Goal: Task Accomplishment & Management: Complete application form

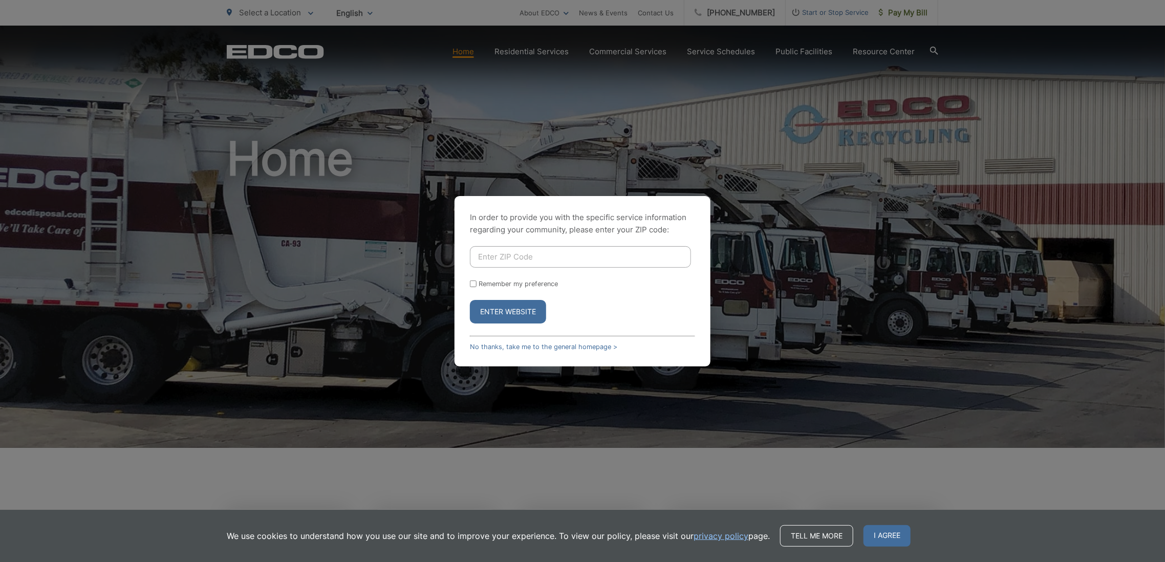
click at [607, 253] on input "Enter ZIP Code" at bounding box center [580, 256] width 221 height 21
type input "92064"
click at [475, 282] on input "Remember my preference" at bounding box center [473, 283] width 7 height 7
checkbox input "true"
click at [507, 317] on button "Enter Website" at bounding box center [508, 312] width 76 height 24
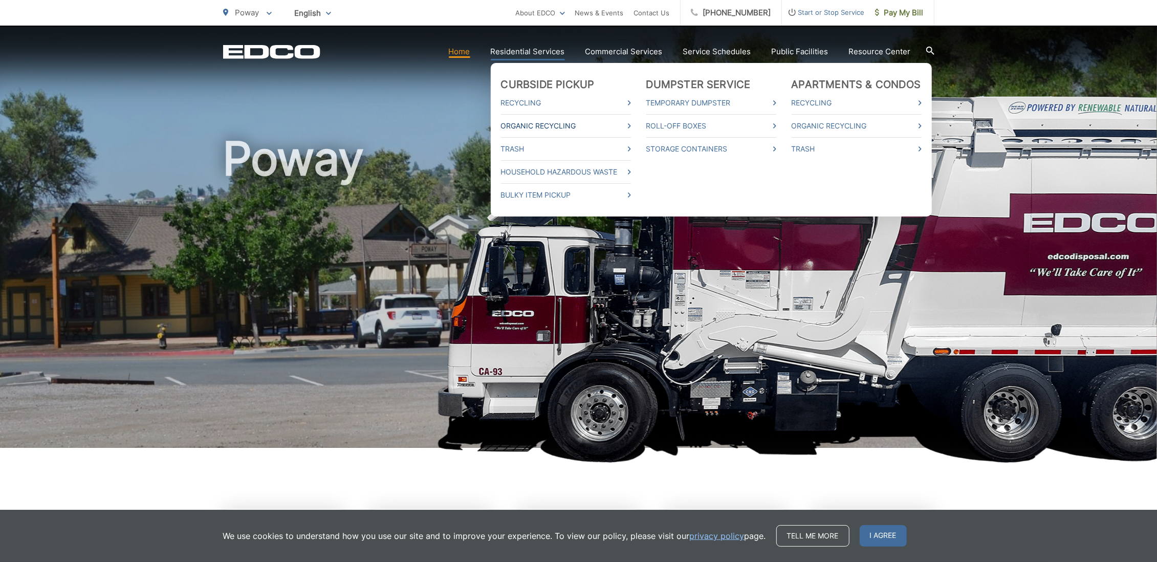
click at [585, 129] on link "Organic Recycling" at bounding box center [566, 126] width 130 height 12
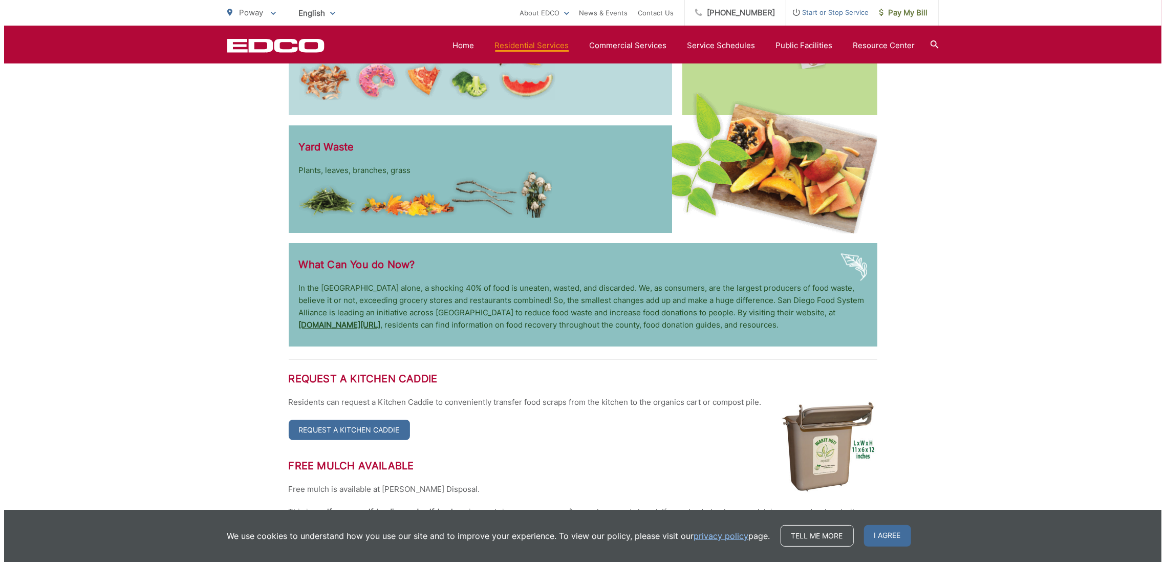
scroll to position [2088, 0]
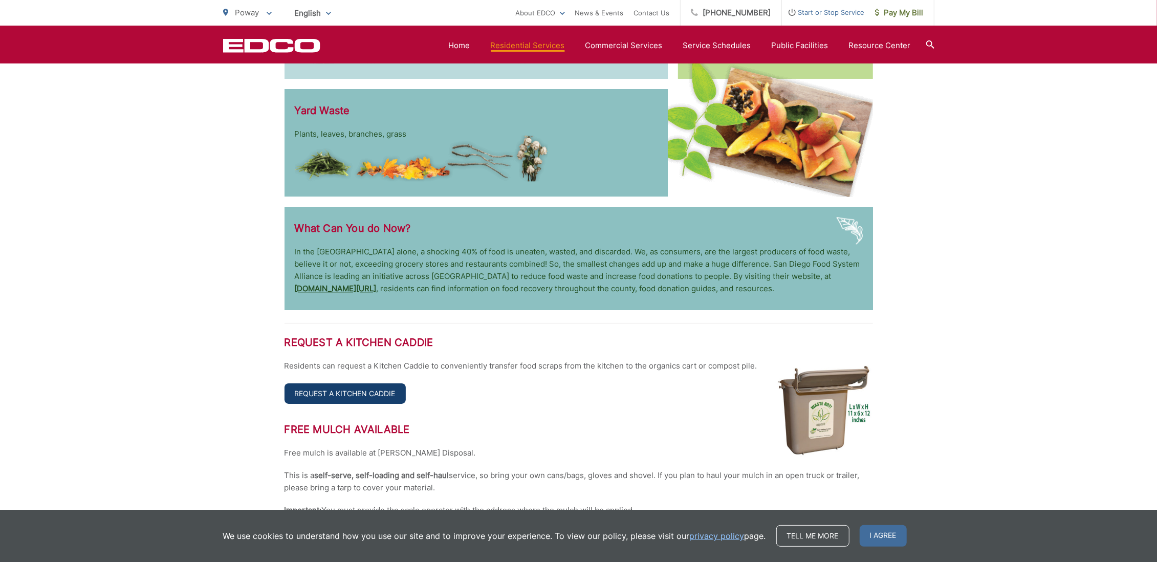
click at [365, 392] on link "Request a Kitchen Caddie" at bounding box center [345, 393] width 121 height 20
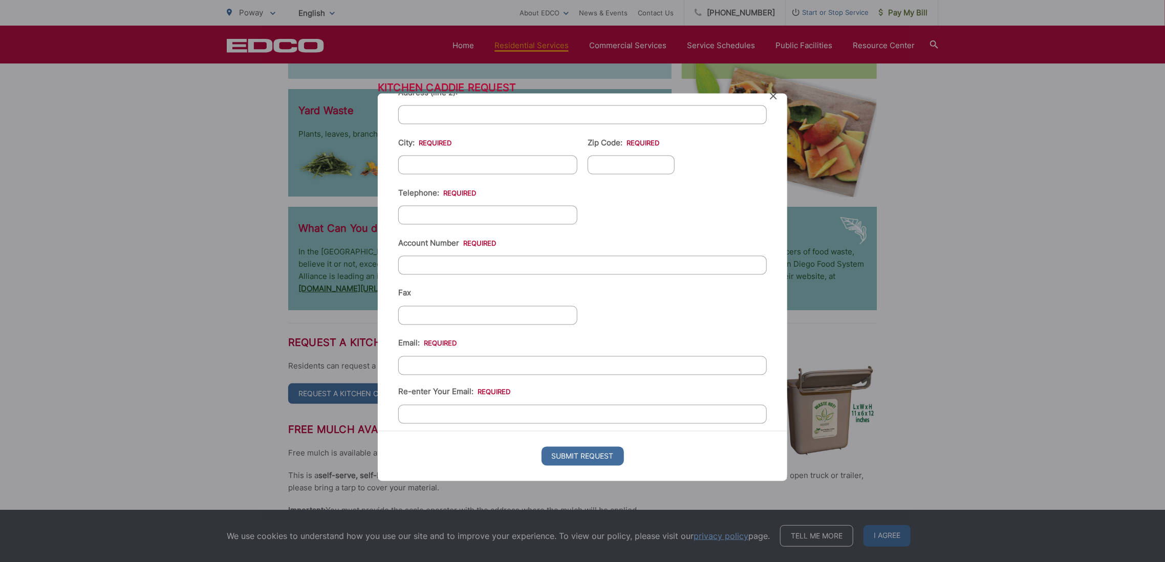
scroll to position [0, 0]
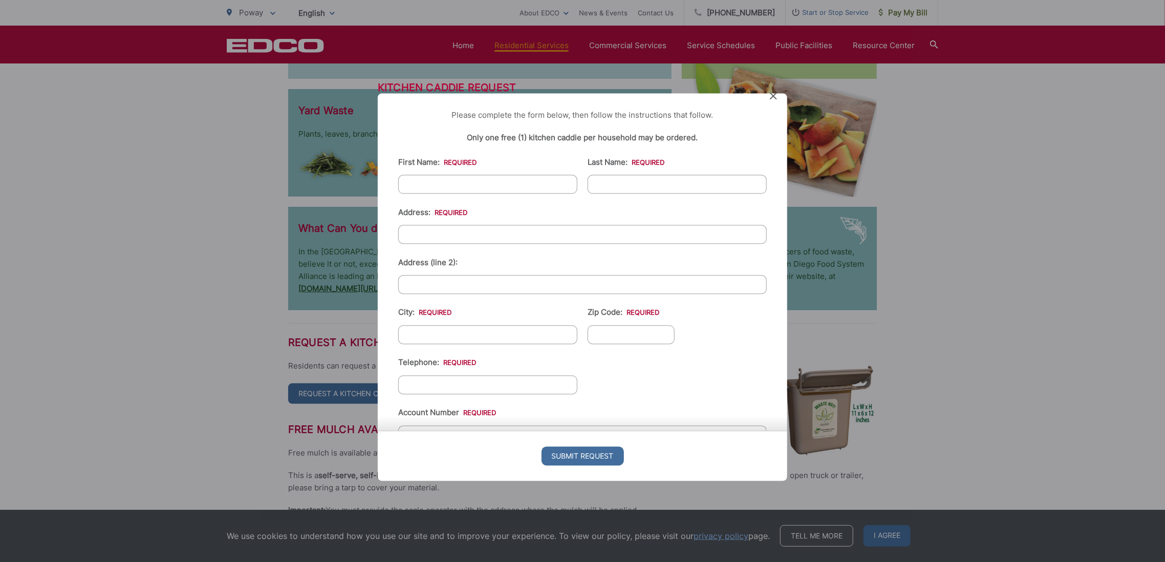
click at [775, 96] on icon at bounding box center [773, 96] width 7 height 7
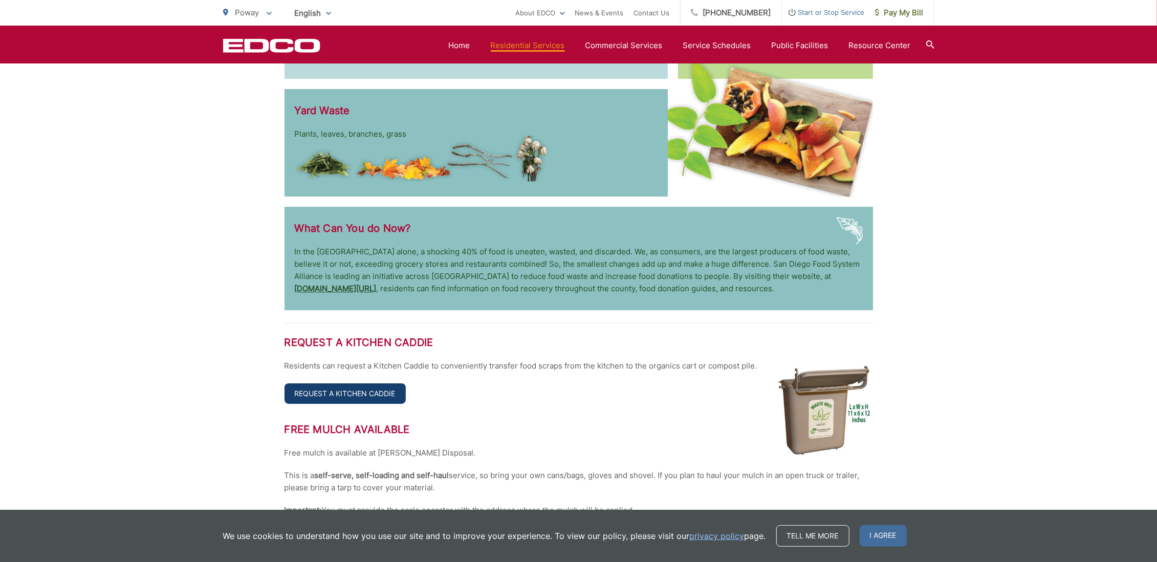
click at [377, 395] on link "Request a Kitchen Caddie" at bounding box center [345, 393] width 121 height 20
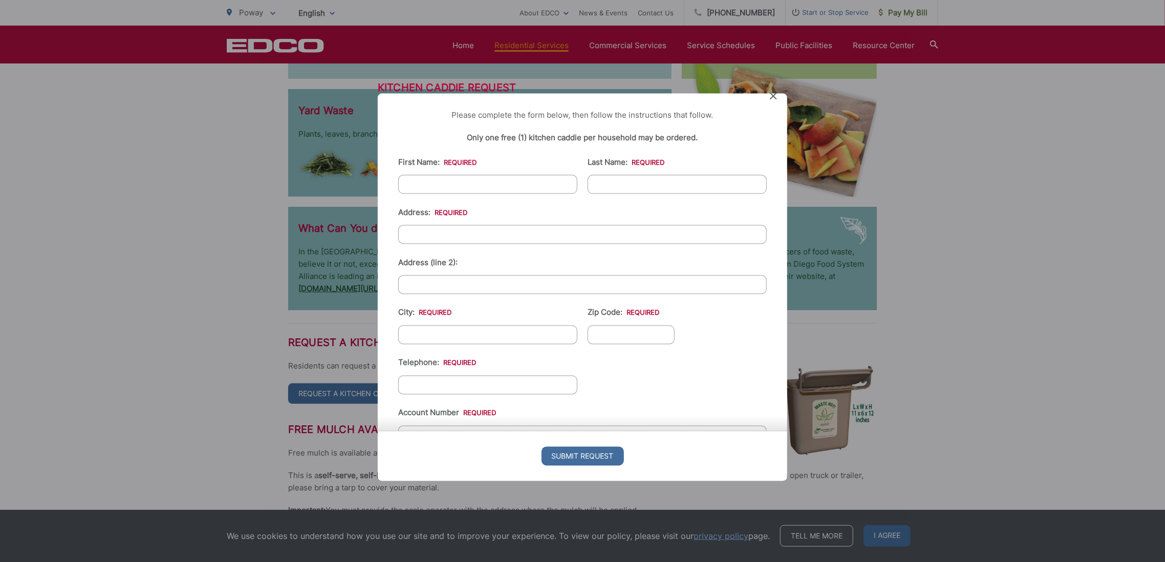
click at [459, 184] on input "First Name: *" at bounding box center [487, 184] width 179 height 19
type input "[PERSON_NAME]"
type input "Young"
type input "[STREET_ADDRESS]"
type input "Poway"
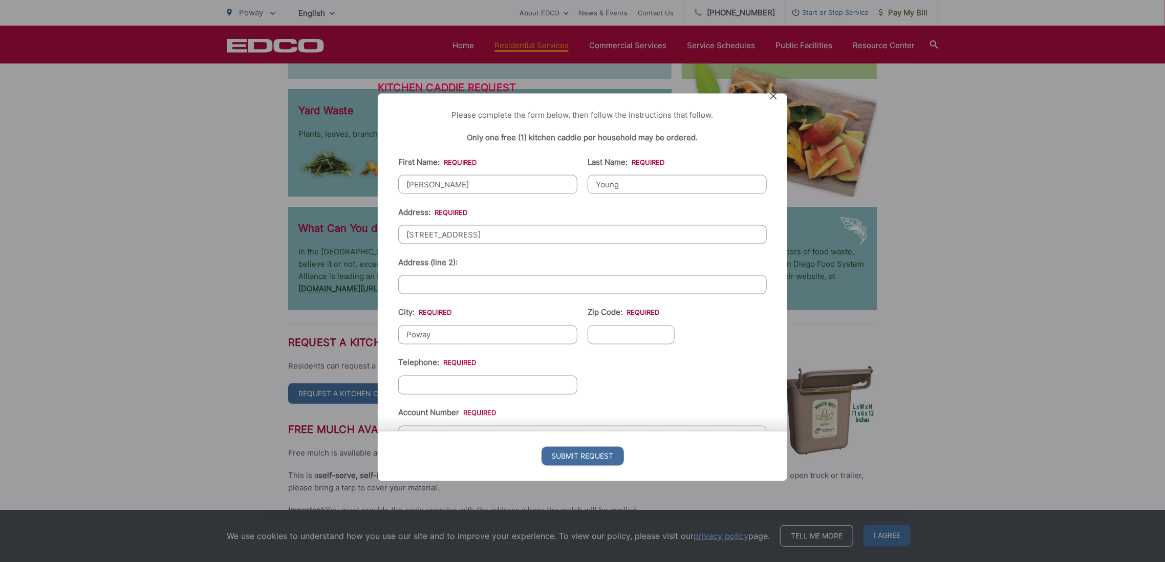
type input "92064-3000"
type input "8586793409"
type input "[EMAIL_ADDRESS][DOMAIN_NAME]"
type input "[PHONE_NUMBER]"
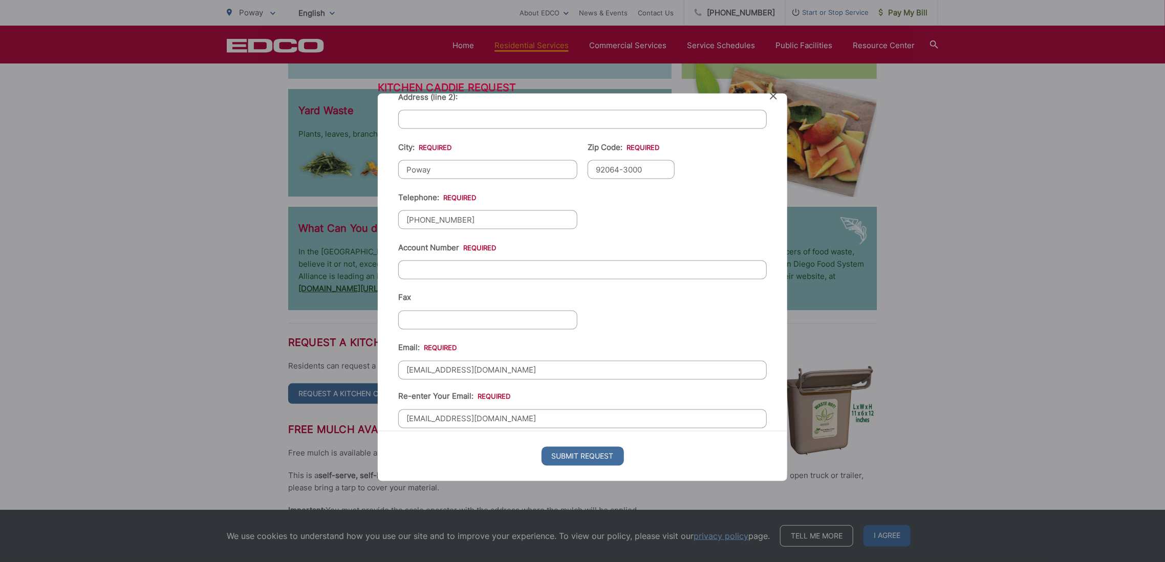
scroll to position [170, 0]
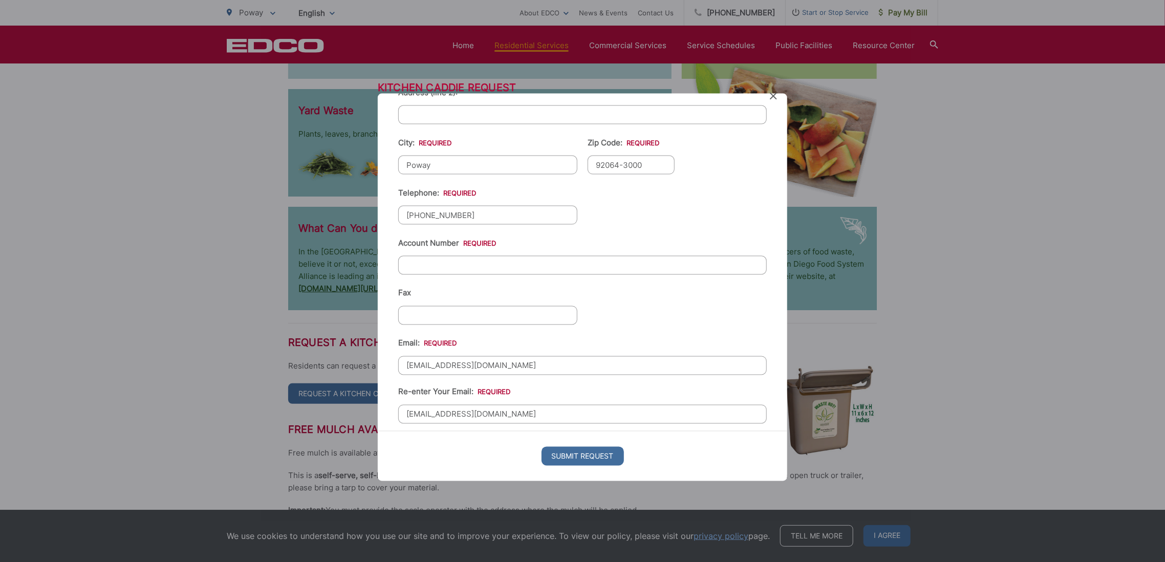
click at [473, 258] on input "Account Number *" at bounding box center [582, 265] width 368 height 19
click at [453, 259] on input "Account Number *" at bounding box center [582, 265] width 368 height 19
type input "25-50 804285"
click at [564, 461] on input "Submit Request" at bounding box center [582, 455] width 82 height 19
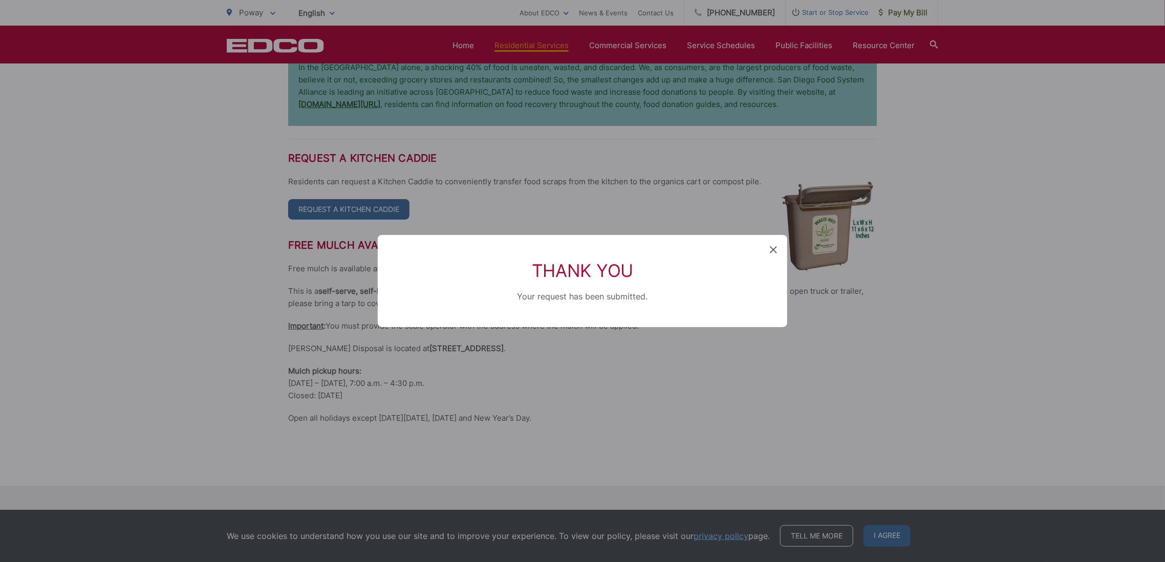
click at [773, 246] on icon at bounding box center [773, 249] width 7 height 7
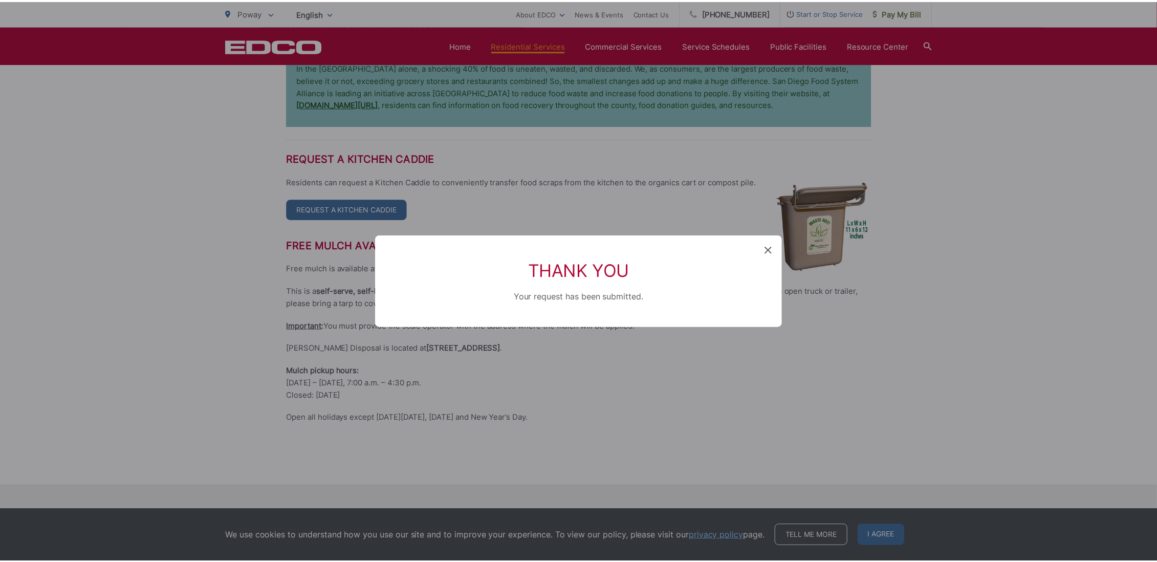
scroll to position [2088, 0]
